Goal: Task Accomplishment & Management: Manage account settings

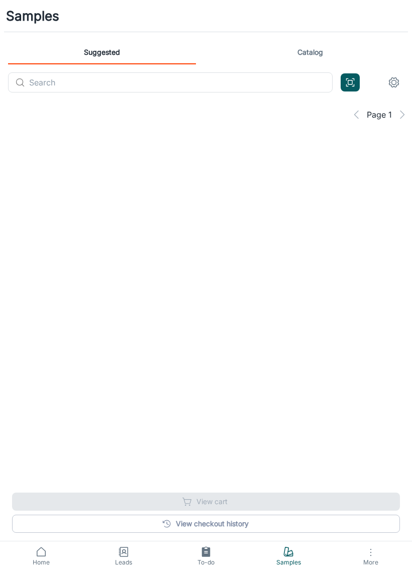
click at [379, 550] on button "More" at bounding box center [371, 556] width 82 height 30
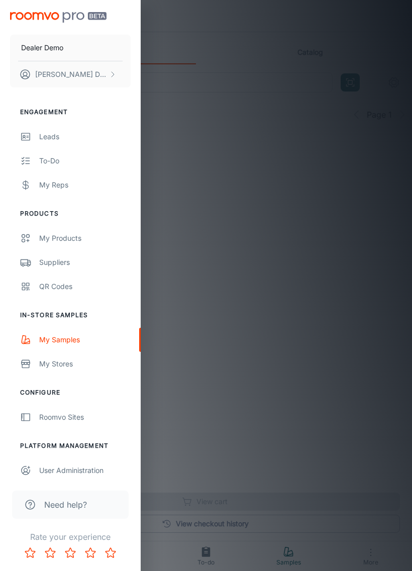
click at [41, 72] on p "[PERSON_NAME]" at bounding box center [70, 74] width 71 height 11
click at [146, 71] on li "User Profile" at bounding box center [158, 73] width 54 height 17
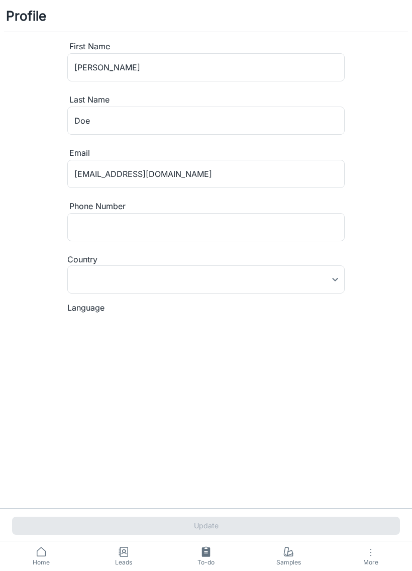
type input "[GEOGRAPHIC_DATA]"
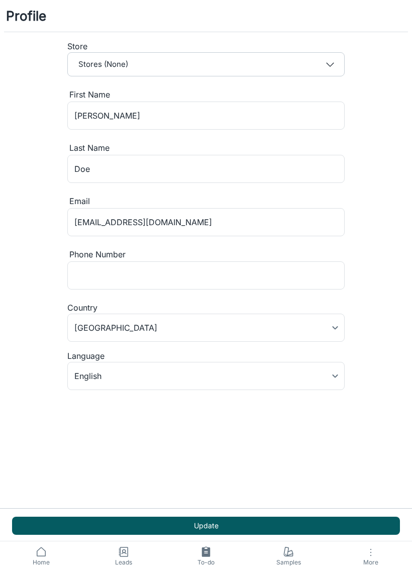
click at [43, 554] on icon at bounding box center [41, 552] width 12 height 12
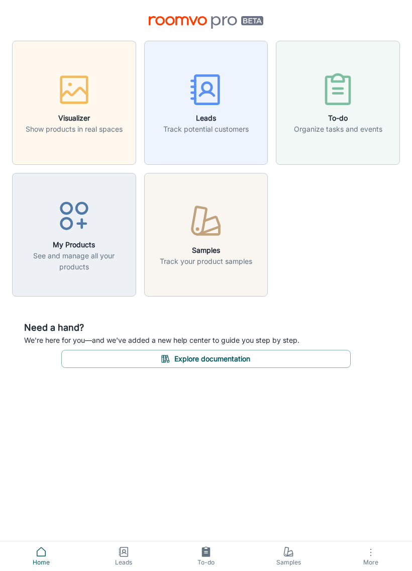
click at [336, 431] on div "Visualizer Show products in real spaces Leads Track potential customers To-do O…" at bounding box center [206, 285] width 412 height 571
